Goal: Information Seeking & Learning: Learn about a topic

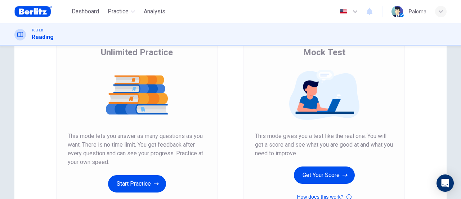
scroll to position [72, 0]
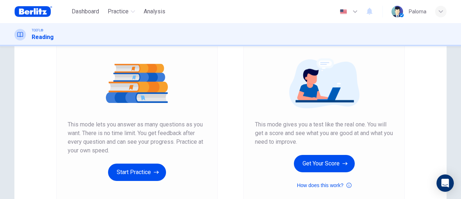
click at [333, 178] on div "Mock Test This mode gives you a test like the real one. You will get a score an…" at bounding box center [324, 112] width 138 height 154
click at [343, 164] on icon "button" at bounding box center [345, 163] width 5 height 7
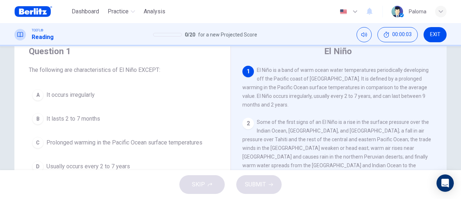
scroll to position [36, 0]
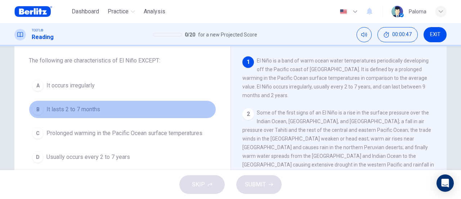
click at [93, 109] on span "It lasts 2 to 7 months" at bounding box center [74, 109] width 54 height 9
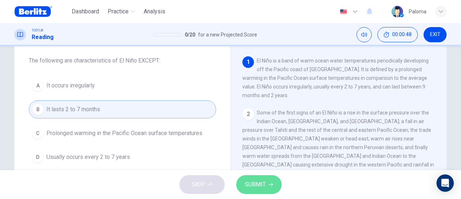
click at [255, 189] on span "SUBMIT" at bounding box center [255, 184] width 21 height 10
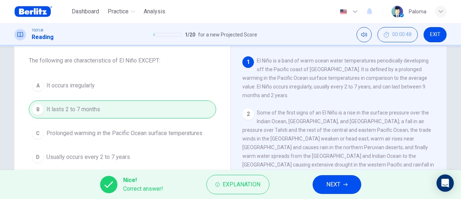
click at [327, 186] on span "NEXT" at bounding box center [334, 184] width 14 height 10
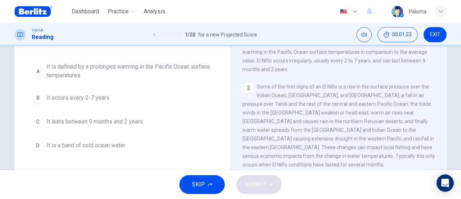
scroll to position [72, 0]
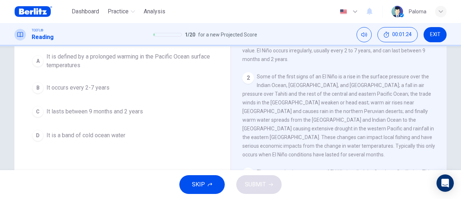
click at [107, 134] on span "It is a band of cold ocean water" at bounding box center [86, 135] width 79 height 9
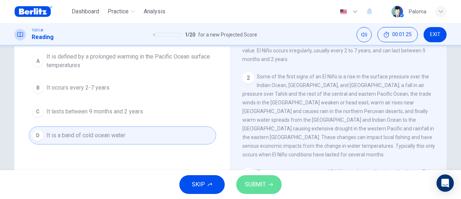
click at [258, 183] on span "SUBMIT" at bounding box center [255, 184] width 21 height 10
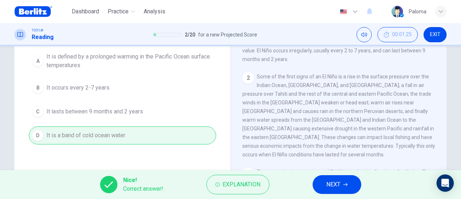
click at [341, 180] on button "NEXT" at bounding box center [337, 184] width 49 height 19
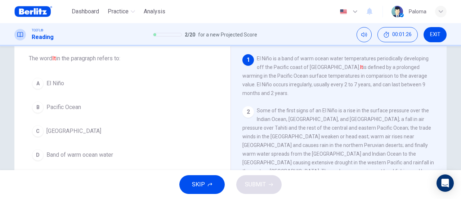
scroll to position [27, 0]
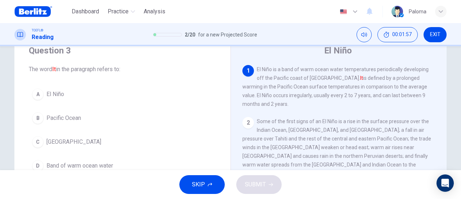
click at [58, 95] on span "El Niño" at bounding box center [56, 94] width 18 height 9
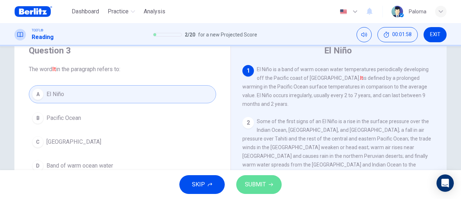
click at [260, 183] on span "SUBMIT" at bounding box center [255, 184] width 21 height 10
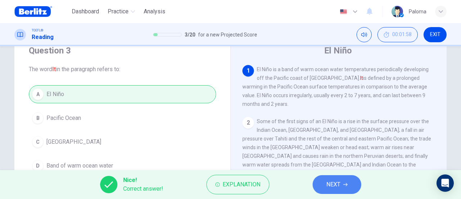
click at [333, 185] on span "NEXT" at bounding box center [334, 184] width 14 height 10
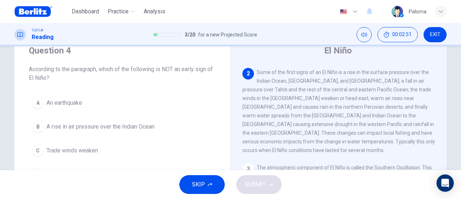
click at [78, 101] on span "An earthquake" at bounding box center [65, 102] width 36 height 9
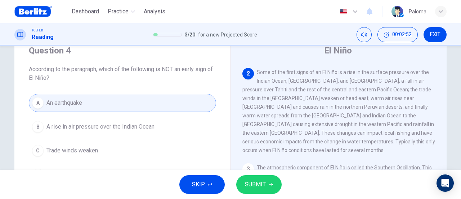
click at [259, 186] on span "SUBMIT" at bounding box center [255, 184] width 21 height 10
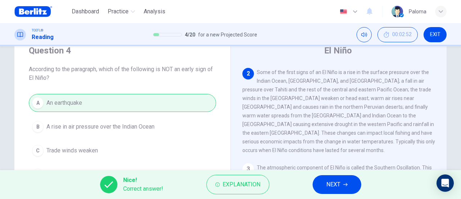
click at [340, 181] on span "NEXT" at bounding box center [334, 184] width 14 height 10
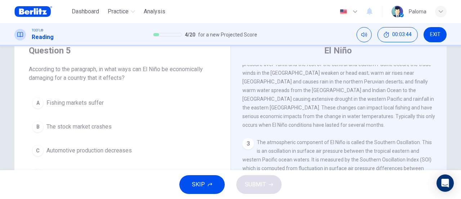
scroll to position [85, 0]
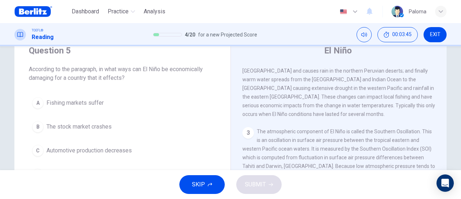
click at [95, 106] on span "Fishing markets suffer" at bounding box center [75, 102] width 57 height 9
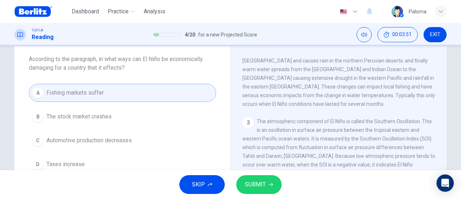
scroll to position [27, 0]
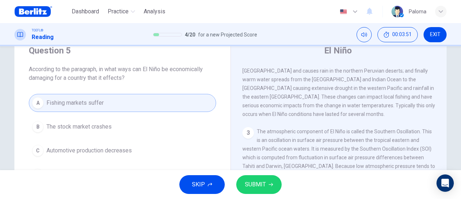
click at [257, 186] on span "SUBMIT" at bounding box center [255, 184] width 21 height 10
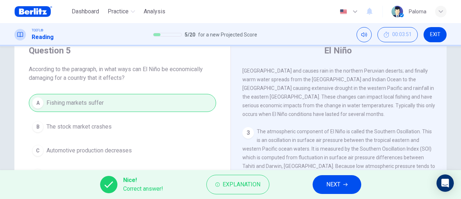
click at [324, 186] on button "NEXT" at bounding box center [337, 184] width 49 height 19
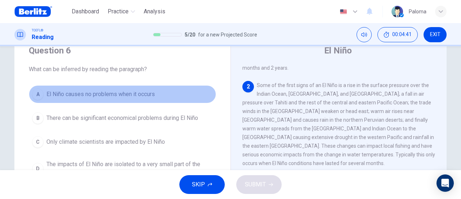
click at [111, 96] on span "El Niño causes no problems when it occurs" at bounding box center [101, 94] width 109 height 9
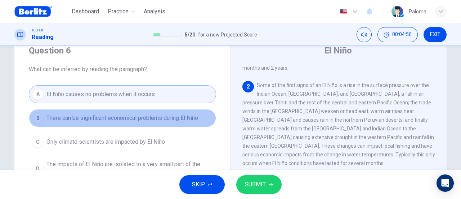
click at [149, 121] on span "There can be significant economical problems during El Niño" at bounding box center [123, 118] width 152 height 9
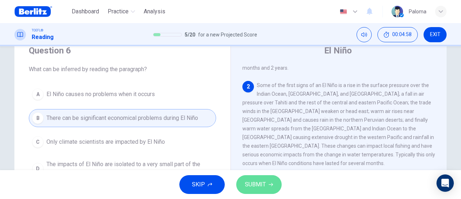
click at [268, 180] on button "SUBMIT" at bounding box center [258, 184] width 45 height 19
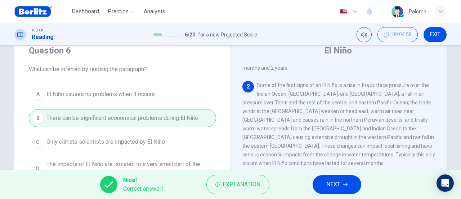
click at [324, 185] on button "NEXT" at bounding box center [337, 184] width 49 height 19
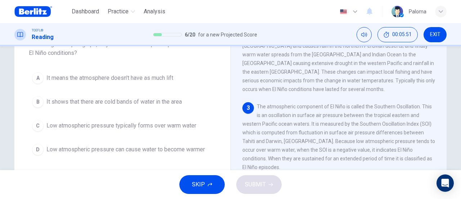
scroll to position [63, 0]
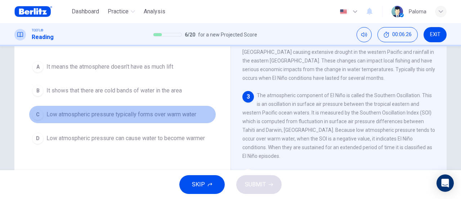
click at [160, 116] on span "Low atmospheric pressure typically forms over warm water" at bounding box center [122, 114] width 150 height 9
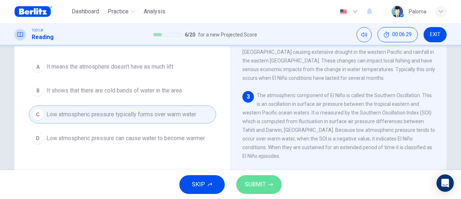
click at [266, 191] on button "SUBMIT" at bounding box center [258, 184] width 45 height 19
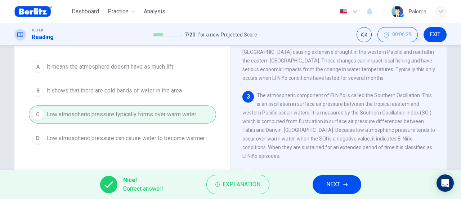
click at [327, 185] on span "NEXT" at bounding box center [334, 184] width 14 height 10
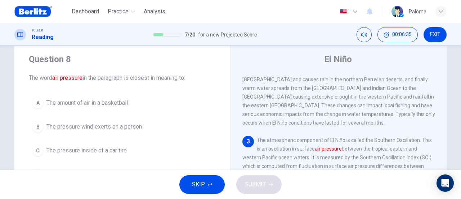
scroll to position [55, 0]
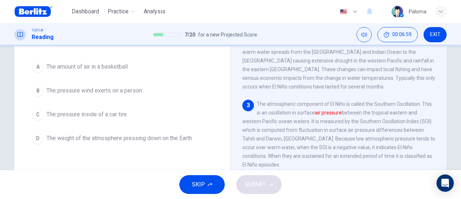
click at [183, 136] on span "The weight of the atmosphere pressing down on the Earth" at bounding box center [120, 138] width 146 height 9
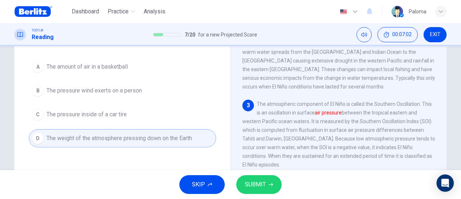
click at [265, 182] on span "SUBMIT" at bounding box center [255, 184] width 21 height 10
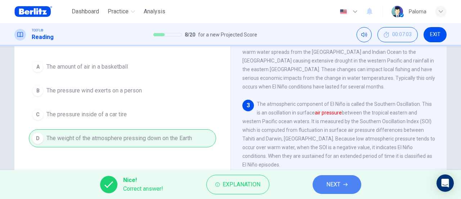
click at [358, 186] on button "NEXT" at bounding box center [337, 184] width 49 height 19
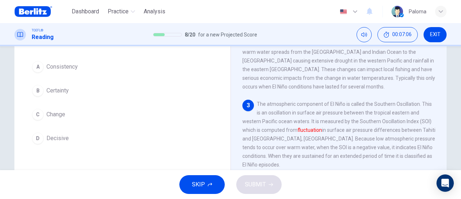
click at [58, 116] on span "Change" at bounding box center [56, 114] width 19 height 9
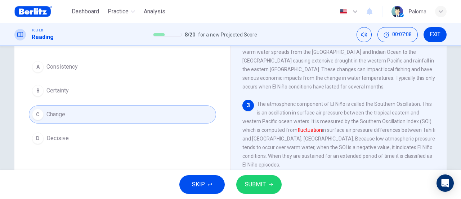
click at [260, 183] on span "SUBMIT" at bounding box center [255, 184] width 21 height 10
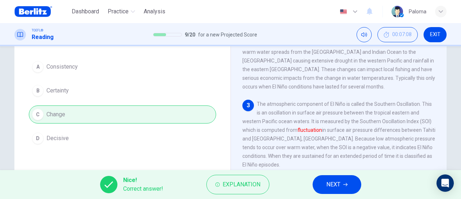
click at [333, 180] on span "NEXT" at bounding box center [334, 184] width 14 height 10
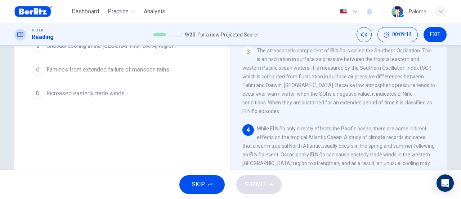
scroll to position [144, 0]
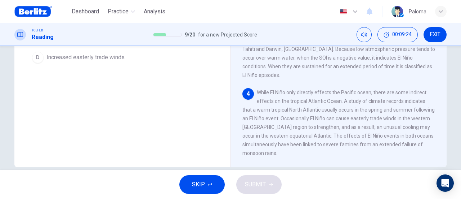
drag, startPoint x: 337, startPoint y: 116, endPoint x: 364, endPoint y: 114, distance: 27.9
click at [364, 114] on span "While El Niño only directly effects the Pacific ocean, there are some indirect …" at bounding box center [339, 122] width 193 height 66
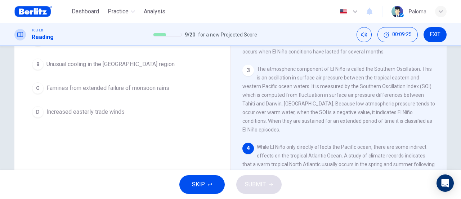
scroll to position [72, 0]
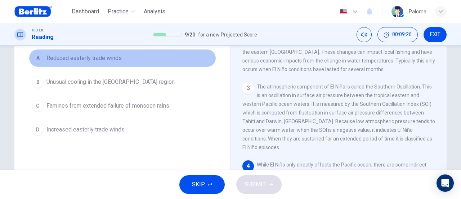
click at [97, 59] on span "Reduced easterly trade winds" at bounding box center [84, 58] width 75 height 9
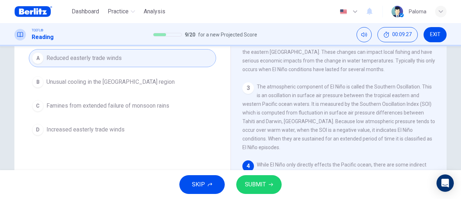
click at [252, 181] on span "SUBMIT" at bounding box center [255, 184] width 21 height 10
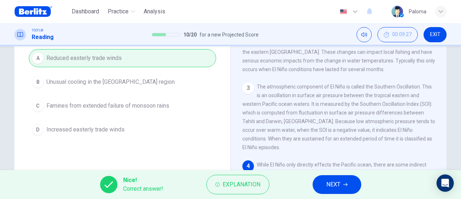
click at [333, 191] on button "NEXT" at bounding box center [337, 184] width 49 height 19
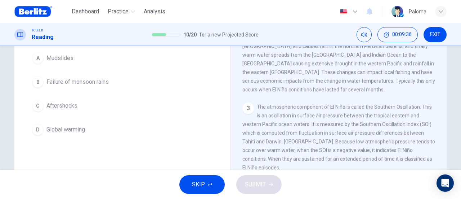
scroll to position [49, 0]
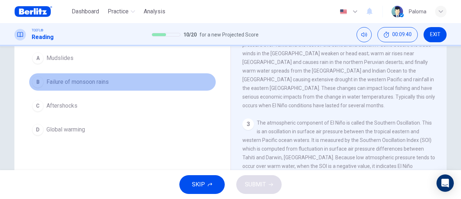
drag, startPoint x: 83, startPoint y: 83, endPoint x: 229, endPoint y: 134, distance: 154.5
click at [84, 83] on span "Failure of monsoon rains" at bounding box center [78, 82] width 62 height 9
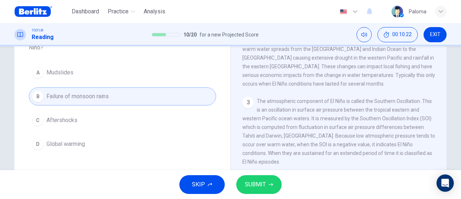
scroll to position [48, 0]
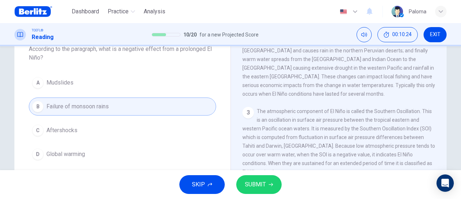
click at [269, 189] on button "SUBMIT" at bounding box center [258, 184] width 45 height 19
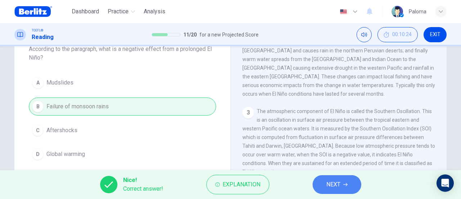
click at [326, 188] on button "NEXT" at bounding box center [337, 184] width 49 height 19
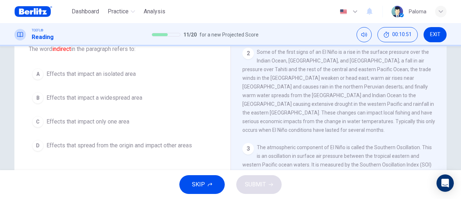
click at [127, 150] on button "D Effects that spread from the origin and impact other areas" at bounding box center [122, 145] width 187 height 18
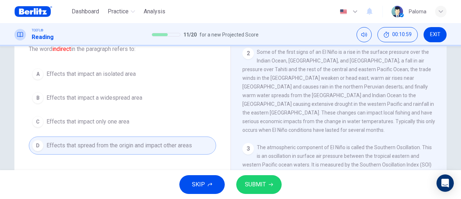
click at [267, 186] on button "SUBMIT" at bounding box center [258, 184] width 45 height 19
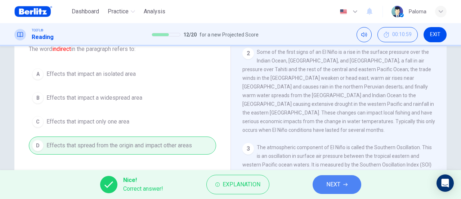
click at [325, 186] on button "NEXT" at bounding box center [337, 184] width 49 height 19
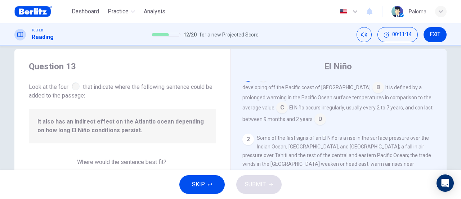
scroll to position [0, 0]
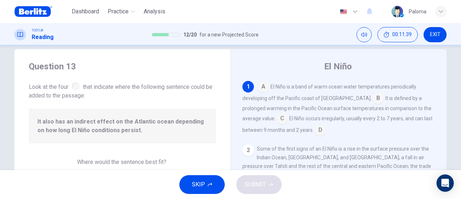
click at [276, 119] on input at bounding box center [282, 119] width 12 height 12
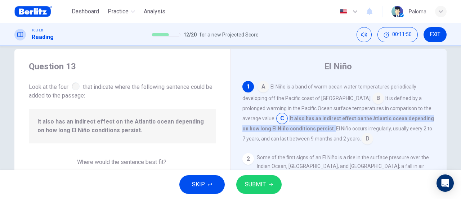
click at [269, 189] on button "SUBMIT" at bounding box center [258, 184] width 45 height 19
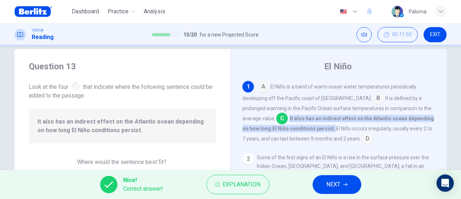
click at [333, 185] on span "NEXT" at bounding box center [334, 184] width 14 height 10
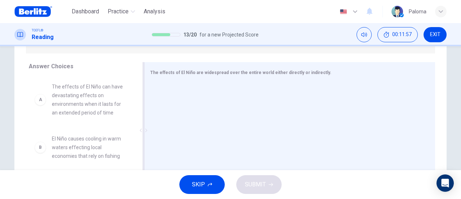
scroll to position [120, 0]
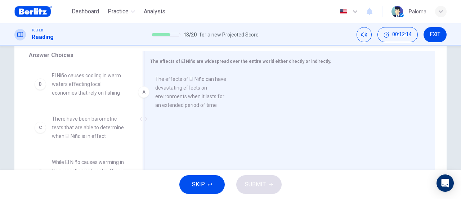
drag, startPoint x: 81, startPoint y: 90, endPoint x: 202, endPoint y: 81, distance: 120.7
drag, startPoint x: 202, startPoint y: 81, endPoint x: 189, endPoint y: 83, distance: 12.7
click at [201, 81] on div at bounding box center [287, 119] width 274 height 97
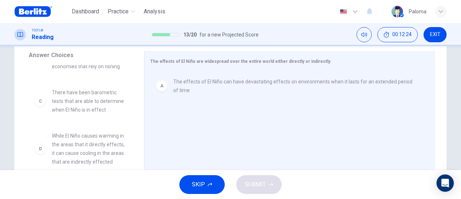
scroll to position [36, 0]
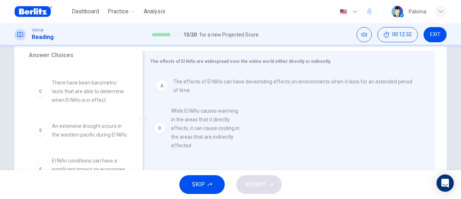
drag, startPoint x: 68, startPoint y: 136, endPoint x: 195, endPoint y: 121, distance: 127.8
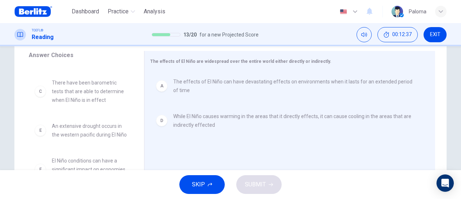
scroll to position [65, 0]
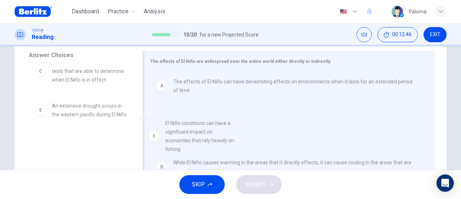
drag, startPoint x: 70, startPoint y: 152, endPoint x: 184, endPoint y: 136, distance: 115.5
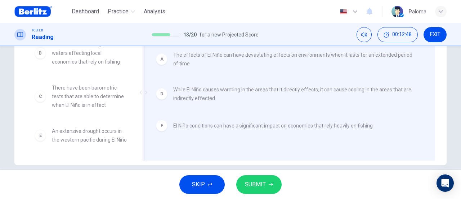
scroll to position [156, 0]
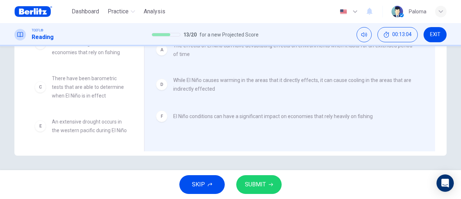
click at [262, 183] on span "SUBMIT" at bounding box center [255, 184] width 21 height 10
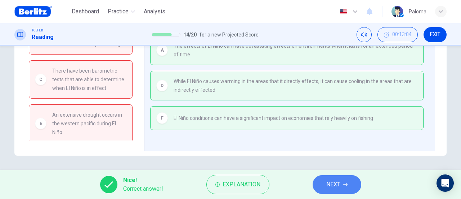
click at [336, 188] on span "NEXT" at bounding box center [334, 184] width 14 height 10
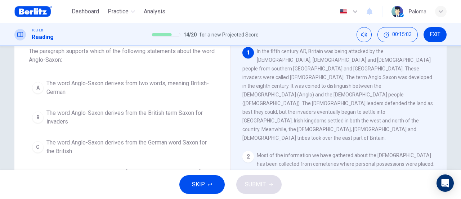
scroll to position [36, 0]
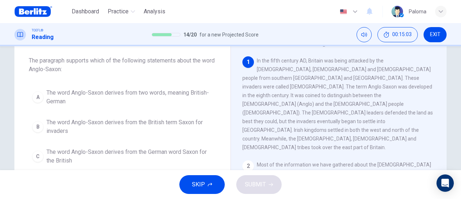
click at [179, 96] on span "The word Anglo-Saxon derives from two words, meaning British-German" at bounding box center [130, 96] width 167 height 17
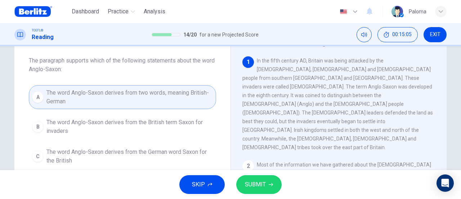
click at [265, 183] on span "SUBMIT" at bounding box center [255, 184] width 21 height 10
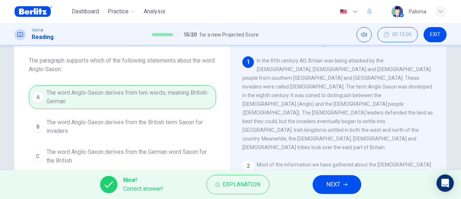
click at [334, 181] on span "NEXT" at bounding box center [334, 184] width 14 height 10
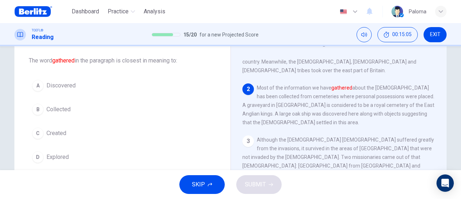
scroll to position [80, 0]
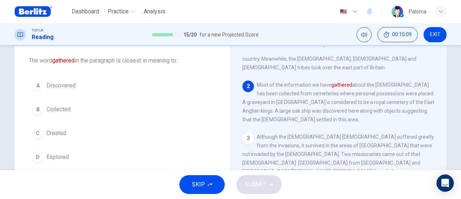
drag, startPoint x: 60, startPoint y: 109, endPoint x: 64, endPoint y: 109, distance: 4.3
click at [60, 108] on span "Collected" at bounding box center [59, 109] width 24 height 9
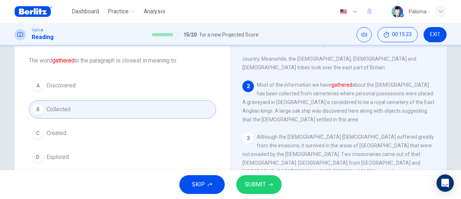
click at [256, 182] on span "SUBMIT" at bounding box center [255, 184] width 21 height 10
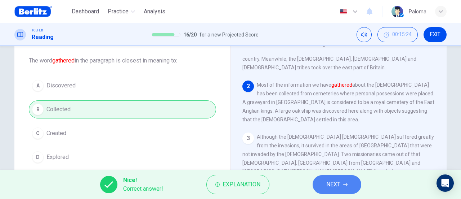
click at [320, 176] on button "NEXT" at bounding box center [337, 184] width 49 height 19
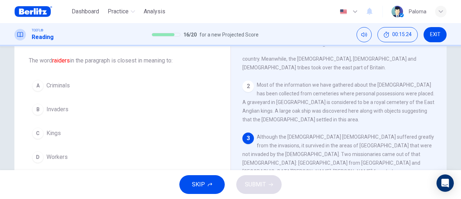
scroll to position [133, 0]
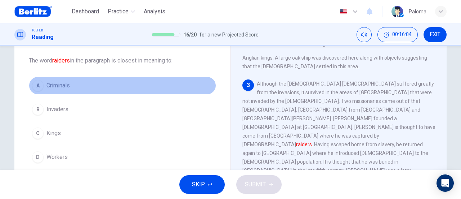
click at [68, 85] on span "Criminals" at bounding box center [58, 85] width 23 height 9
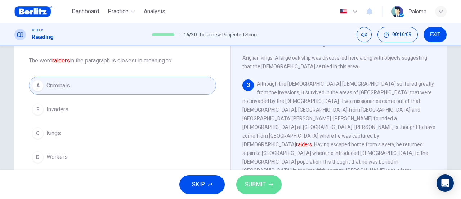
click at [264, 187] on span "SUBMIT" at bounding box center [255, 184] width 21 height 10
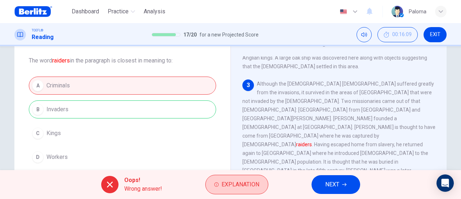
click at [213, 183] on button "Explanation" at bounding box center [236, 183] width 63 height 19
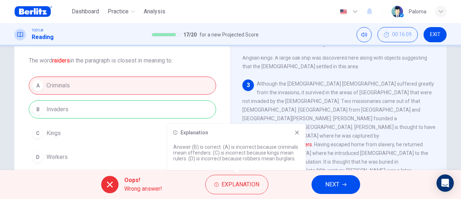
click at [337, 186] on span "NEXT" at bounding box center [333, 184] width 14 height 10
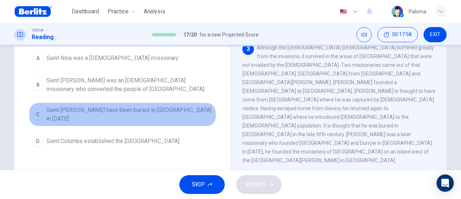
click at [121, 109] on span "Saint Patrick may have been buried in Country Down in 590 AD" at bounding box center [130, 114] width 167 height 17
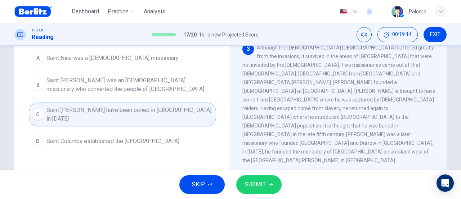
click at [71, 83] on span "Saint Patrick was an Irish missionary who converted the people of Northern Irel…" at bounding box center [130, 84] width 167 height 17
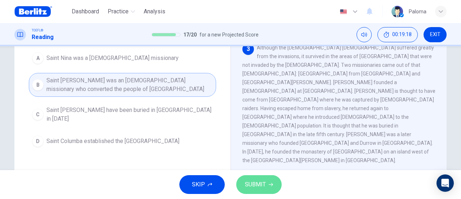
click at [263, 182] on span "SUBMIT" at bounding box center [255, 184] width 21 height 10
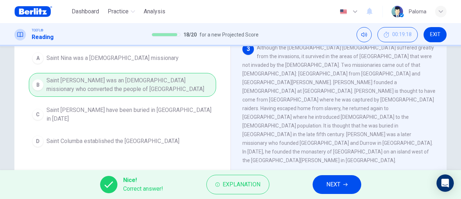
click at [329, 186] on span "NEXT" at bounding box center [334, 184] width 14 height 10
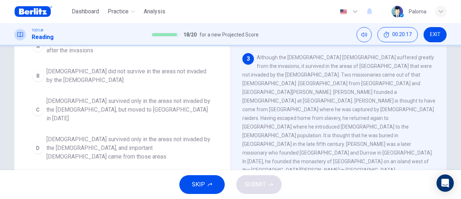
scroll to position [72, 0]
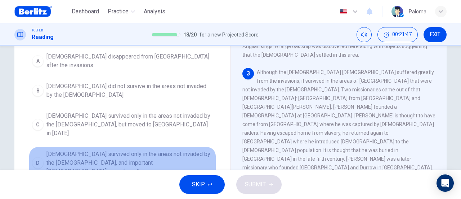
click at [140, 150] on span "Christianity survived only in the areas not invaded by the Anglo-Saxons, and im…" at bounding box center [130, 163] width 167 height 26
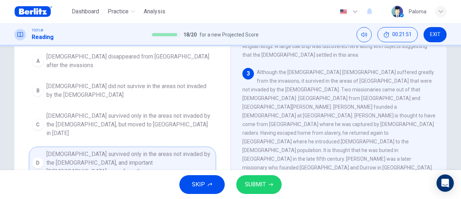
click at [261, 185] on span "SUBMIT" at bounding box center [255, 184] width 21 height 10
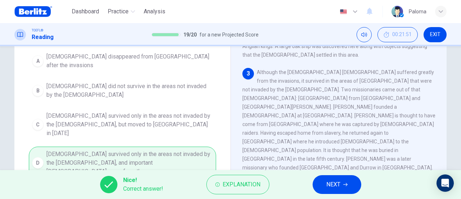
click at [340, 186] on span "NEXT" at bounding box center [334, 184] width 14 height 10
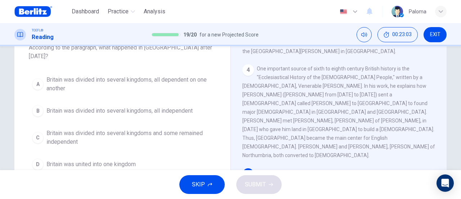
scroll to position [63, 0]
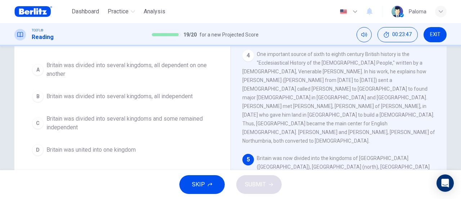
click at [167, 114] on span "Britain was divided into several kingdoms and some remained independent" at bounding box center [130, 122] width 167 height 17
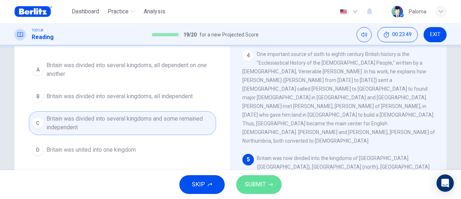
click at [274, 191] on button "SUBMIT" at bounding box center [258, 184] width 45 height 19
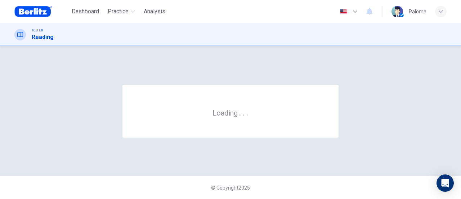
scroll to position [0, 0]
